Goal: Check status: Check status

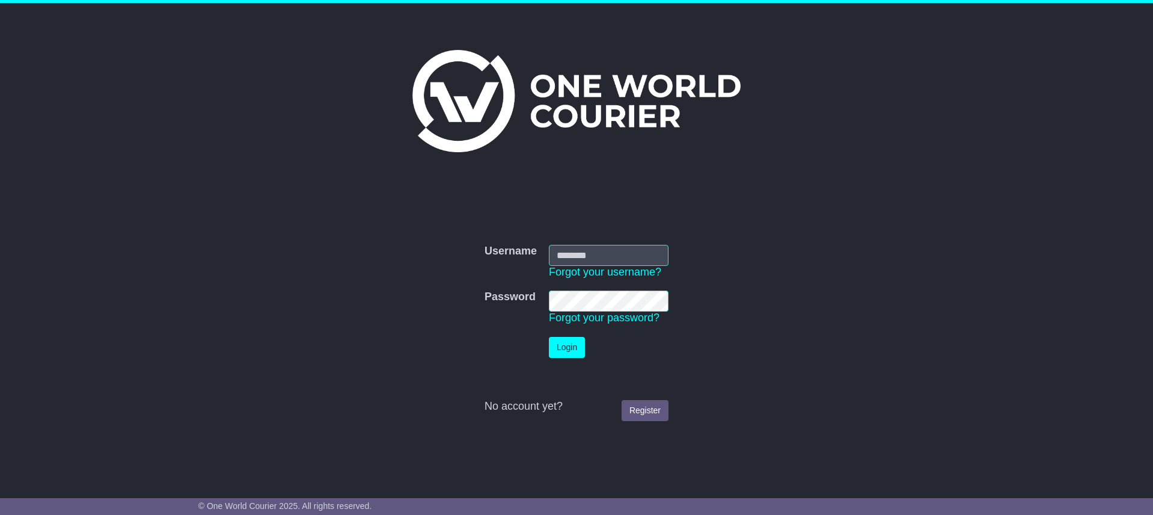
type input "**********"
click at [565, 349] on button "Login" at bounding box center [567, 347] width 36 height 21
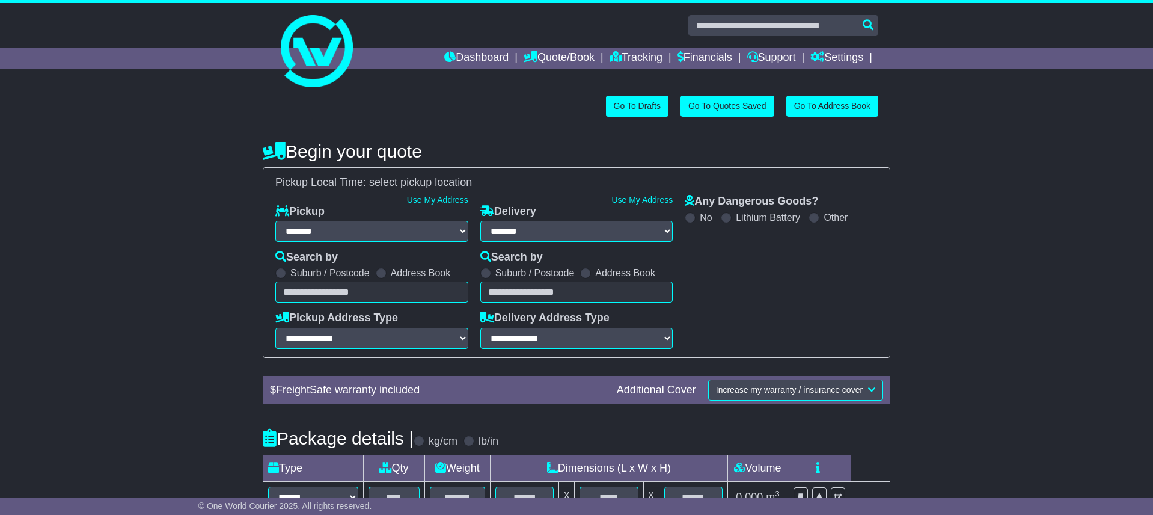
select select "**"
click at [631, 60] on link "Tracking" at bounding box center [636, 58] width 53 height 20
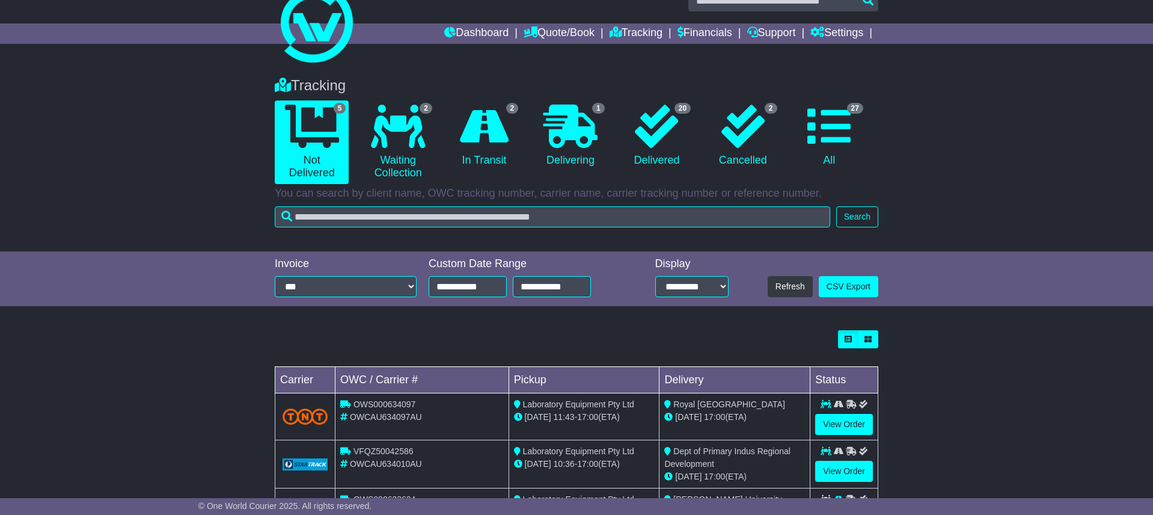
scroll to position [23, 0]
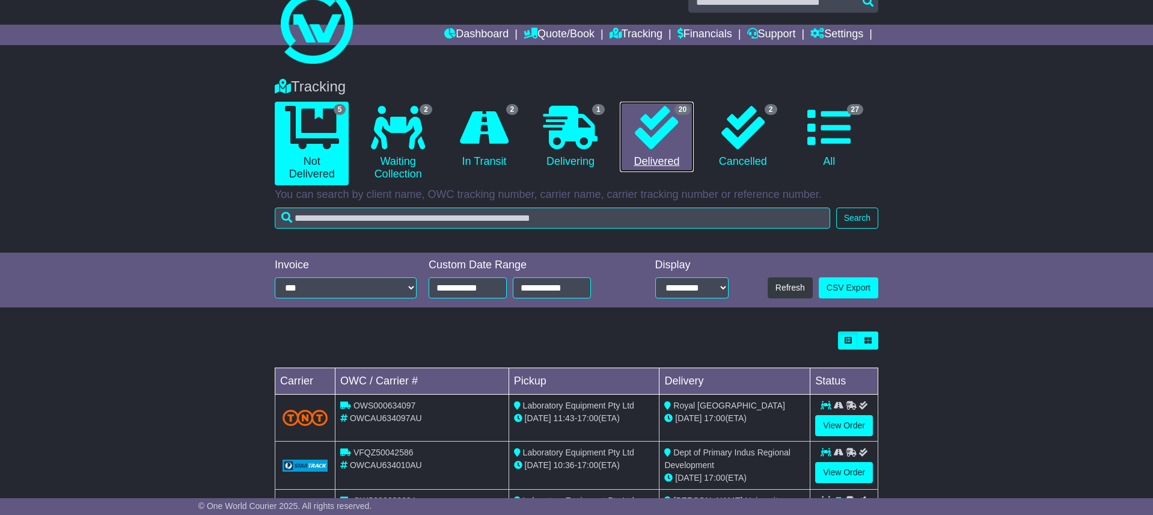
click at [656, 131] on icon at bounding box center [656, 127] width 43 height 43
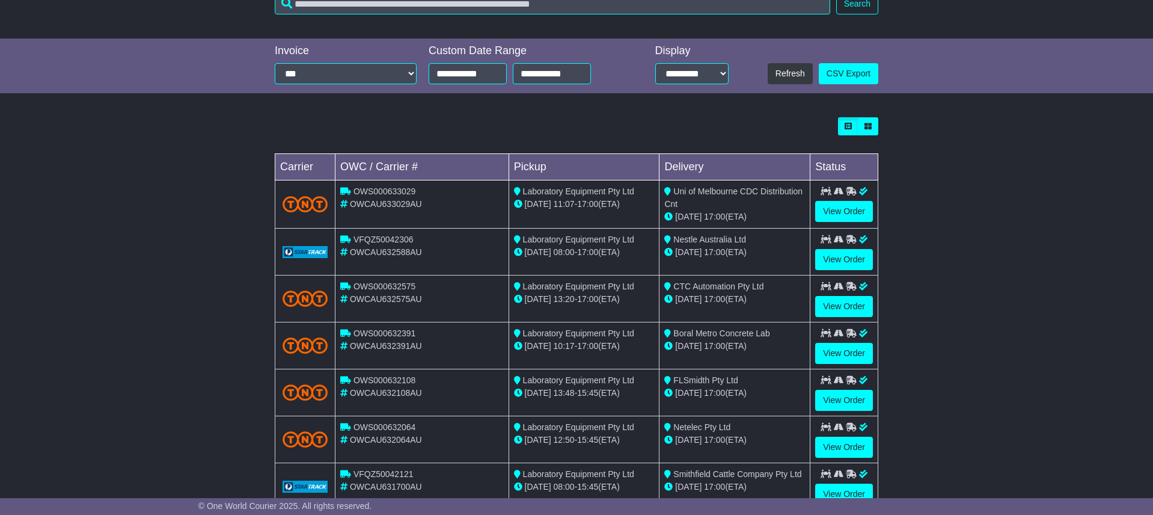
scroll to position [0, 0]
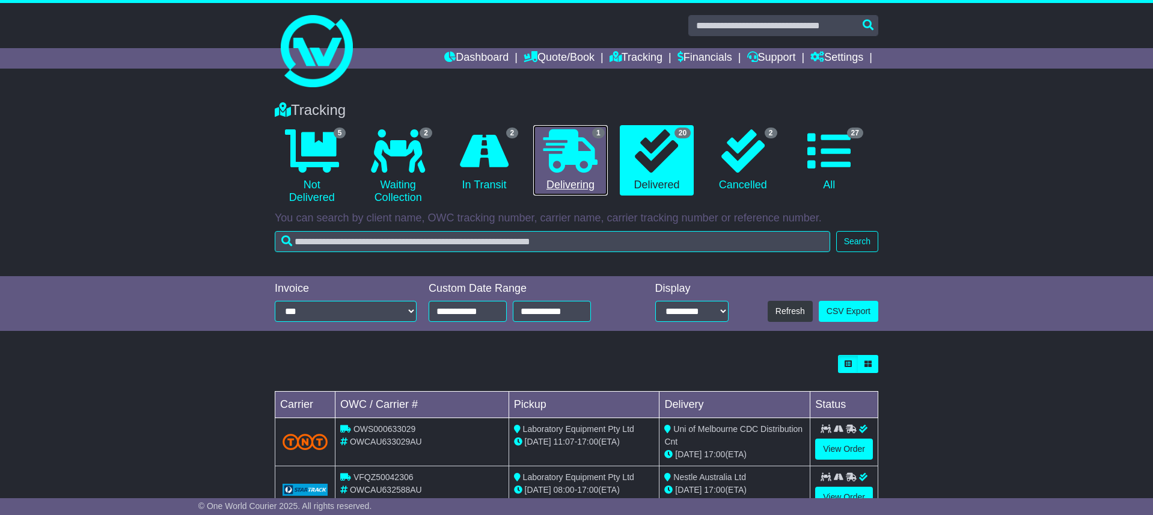
drag, startPoint x: 567, startPoint y: 152, endPoint x: 570, endPoint y: 167, distance: 15.5
click at [567, 153] on icon at bounding box center [571, 150] width 54 height 43
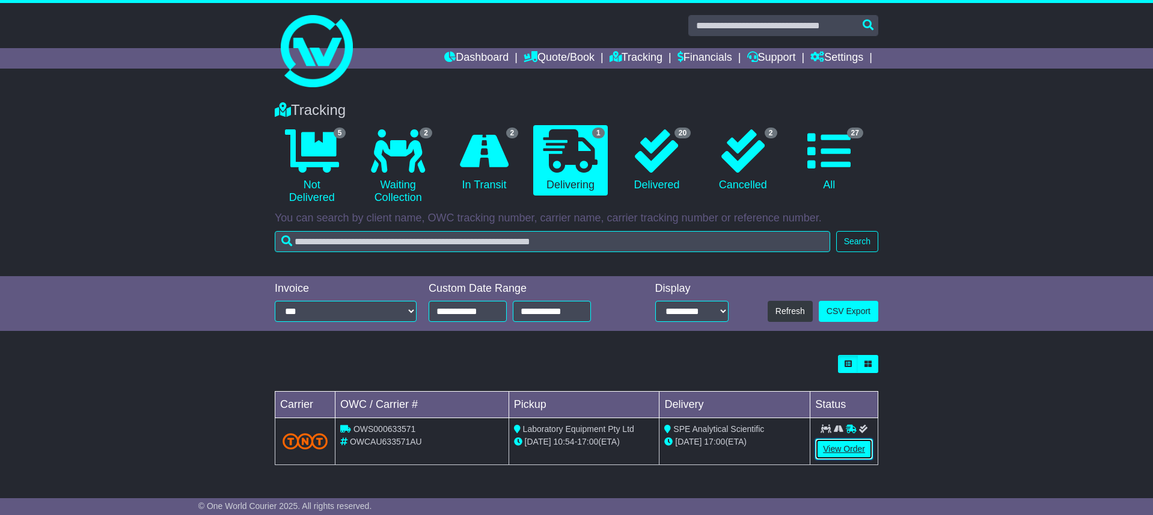
click at [835, 451] on link "View Order" at bounding box center [844, 448] width 58 height 21
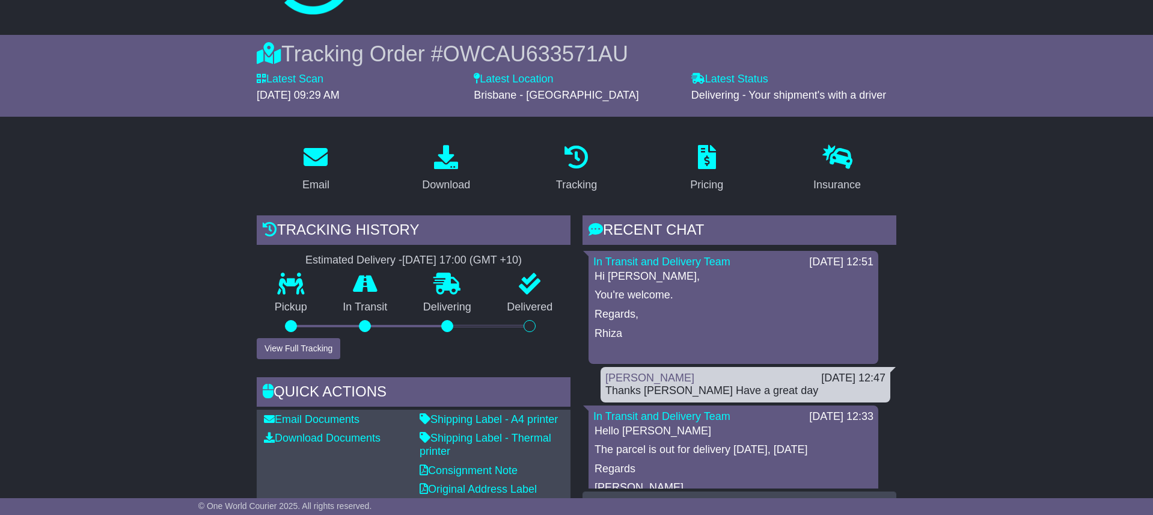
scroll to position [67, 0]
